Goal: Transaction & Acquisition: Book appointment/travel/reservation

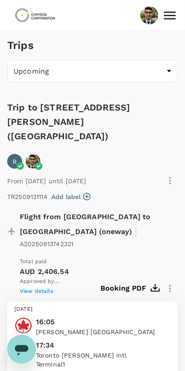
click at [35, 17] on img at bounding box center [34, 15] width 41 height 20
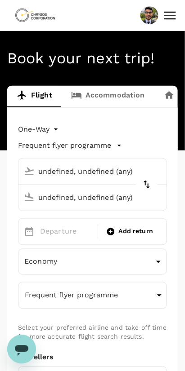
type input "[GEOGRAPHIC_DATA], [GEOGRAPHIC_DATA] (any)"
type input "Thunder Bay (YQT)"
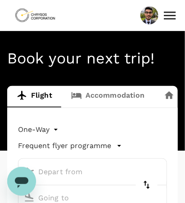
type input "[GEOGRAPHIC_DATA], [GEOGRAPHIC_DATA] (any)"
type input "Thunder Bay (YQT)"
click at [120, 99] on link "Accommodation" at bounding box center [108, 97] width 93 height 22
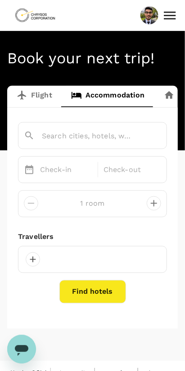
type input "Thunder Bay"
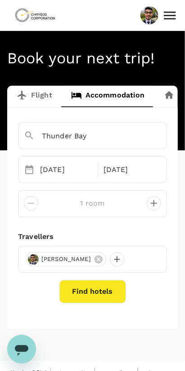
click at [98, 291] on button "Find hotels" at bounding box center [92, 292] width 67 height 23
click at [95, 294] on button "Find hotels" at bounding box center [92, 292] width 67 height 23
click at [101, 294] on button "Find hotels" at bounding box center [92, 292] width 67 height 23
click at [99, 290] on button "Find hotels" at bounding box center [92, 292] width 67 height 23
click at [23, 343] on icon "Open messaging window" at bounding box center [21, 349] width 16 height 16
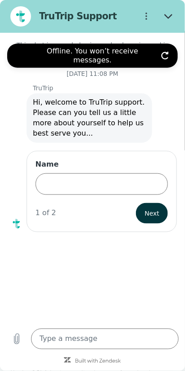
click at [165, 52] on icon "Refresh connection" at bounding box center [165, 56] width 8 height 8
